Goal: Task Accomplishment & Management: Manage account settings

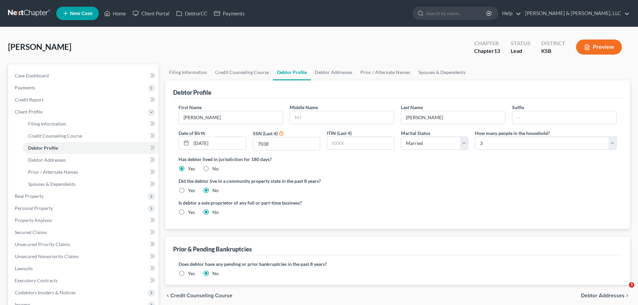
select select "1"
select select "2"
click at [124, 17] on link "Home" at bounding box center [115, 13] width 28 height 12
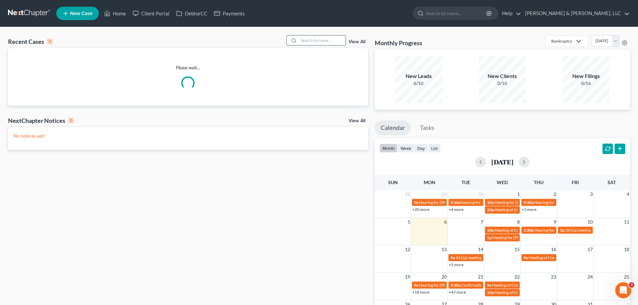
click at [308, 40] on input "search" at bounding box center [322, 40] width 47 height 10
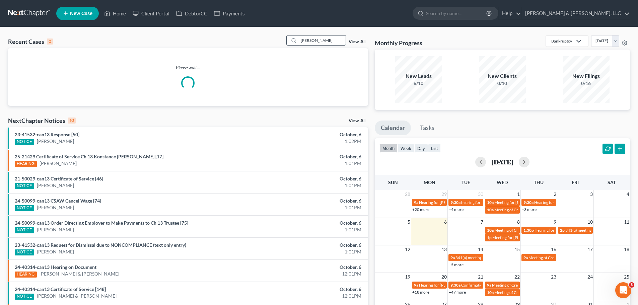
type input "[PERSON_NAME]"
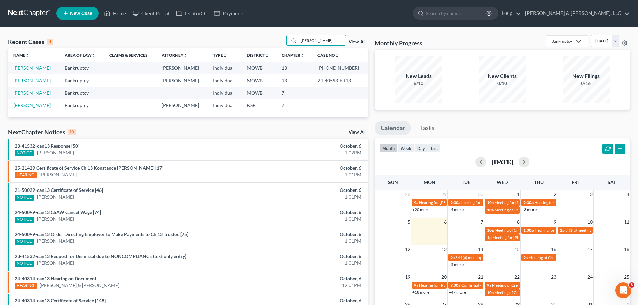
click at [27, 70] on link "[PERSON_NAME]" at bounding box center [31, 68] width 37 height 6
select select "4"
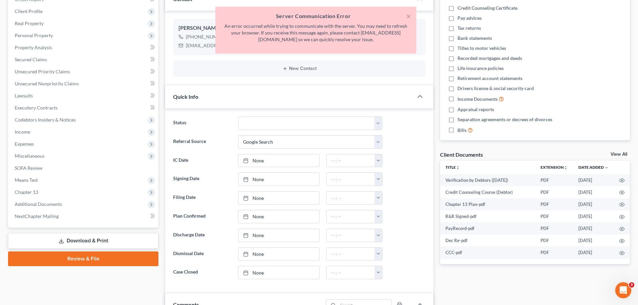
scroll to position [160, 0]
